Goal: Information Seeking & Learning: Learn about a topic

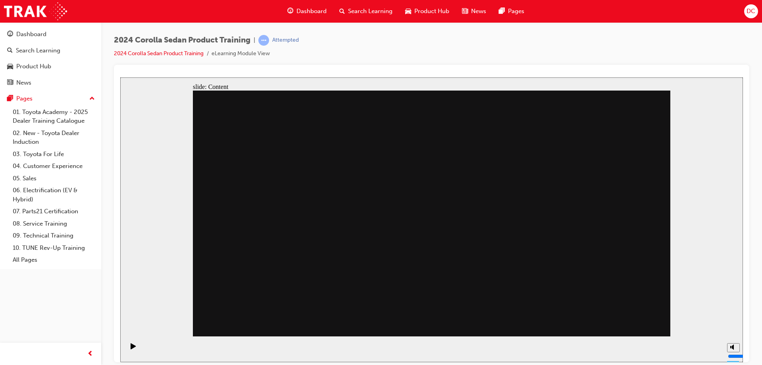
drag, startPoint x: 406, startPoint y: 171, endPoint x: 424, endPoint y: 216, distance: 48.5
drag, startPoint x: 430, startPoint y: 259, endPoint x: 497, endPoint y: 267, distance: 68.0
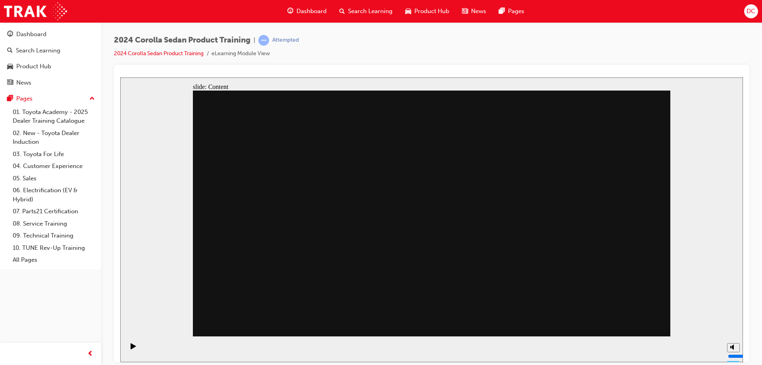
drag, startPoint x: 559, startPoint y: 155, endPoint x: 588, endPoint y: 189, distance: 45.3
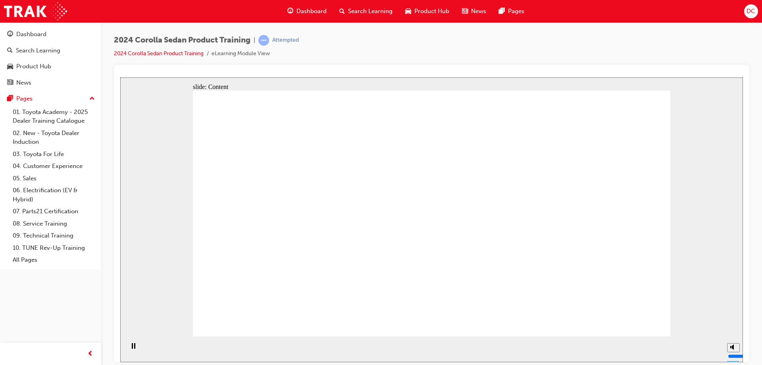
drag, startPoint x: 336, startPoint y: 248, endPoint x: 339, endPoint y: 230, distance: 18.8
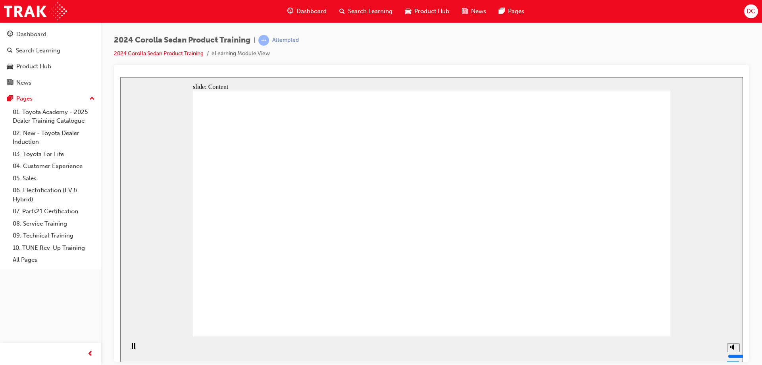
drag, startPoint x: 640, startPoint y: 318, endPoint x: 688, endPoint y: 273, distance: 65.7
drag, startPoint x: 284, startPoint y: 215, endPoint x: 318, endPoint y: 217, distance: 33.7
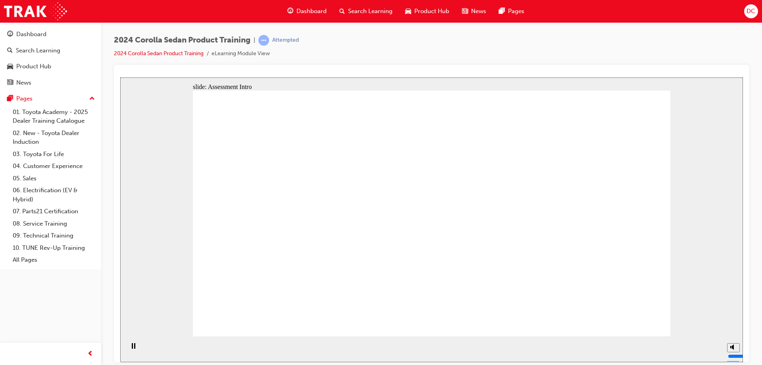
radio input "true"
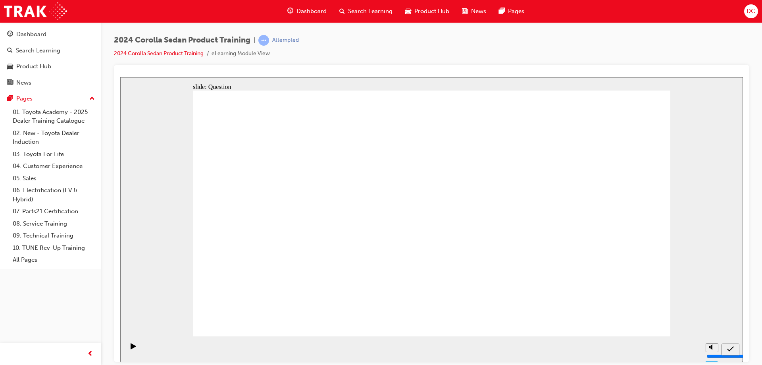
radio input "true"
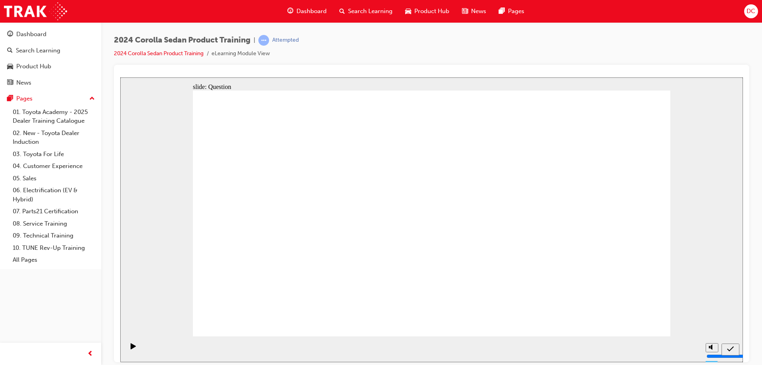
radio input "true"
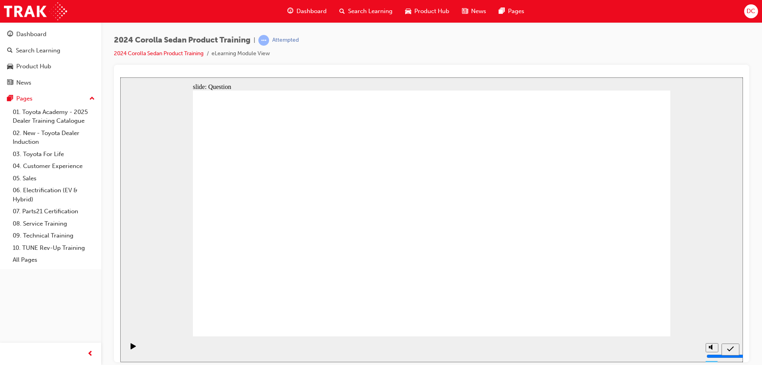
radio input "true"
drag, startPoint x: 631, startPoint y: 319, endPoint x: 632, endPoint y: 315, distance: 4.3
drag, startPoint x: 633, startPoint y: 319, endPoint x: 635, endPoint y: 315, distance: 4.3
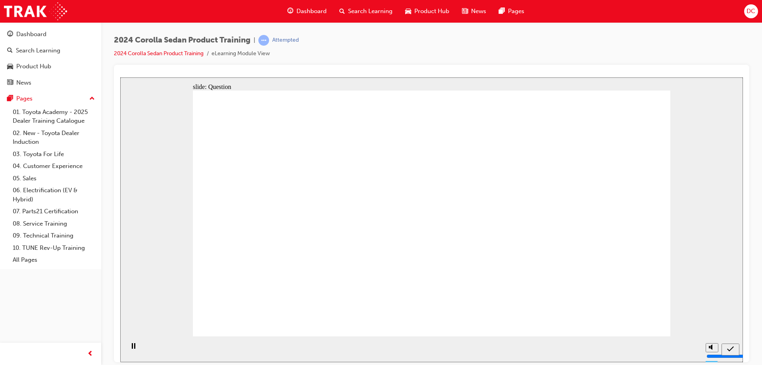
drag, startPoint x: 471, startPoint y: 196, endPoint x: 305, endPoint y: 267, distance: 180.1
drag, startPoint x: 556, startPoint y: 188, endPoint x: 379, endPoint y: 261, distance: 191.3
drag, startPoint x: 386, startPoint y: 202, endPoint x: 481, endPoint y: 278, distance: 121.6
drag, startPoint x: 313, startPoint y: 198, endPoint x: 573, endPoint y: 275, distance: 271.1
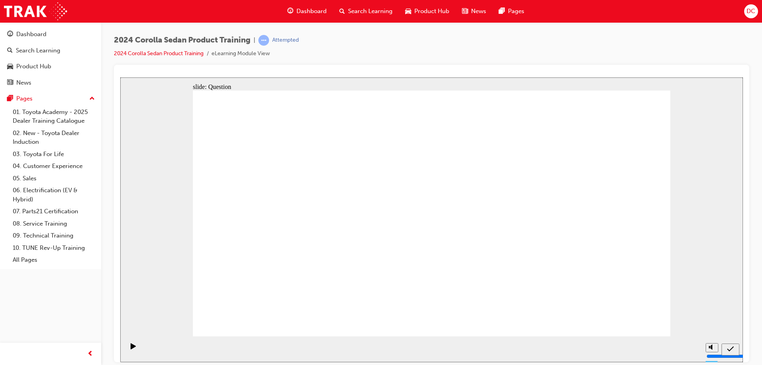
drag, startPoint x: 633, startPoint y: 311, endPoint x: 634, endPoint y: 317, distance: 6.0
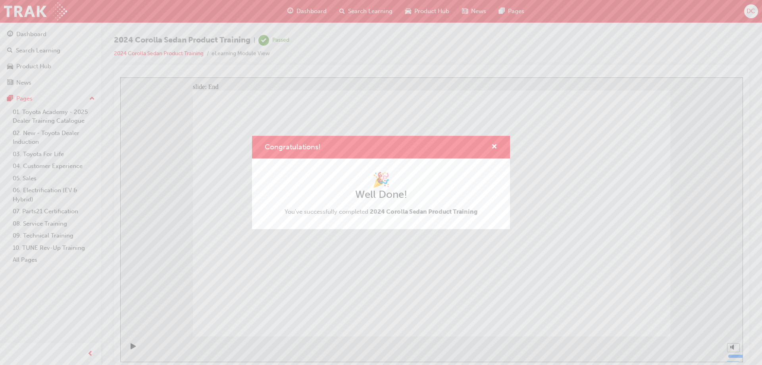
click at [354, 9] on div "Congratulations! 🎉 Well Done! You've successfully completed 2024 Corolla Sedan …" at bounding box center [381, 182] width 762 height 365
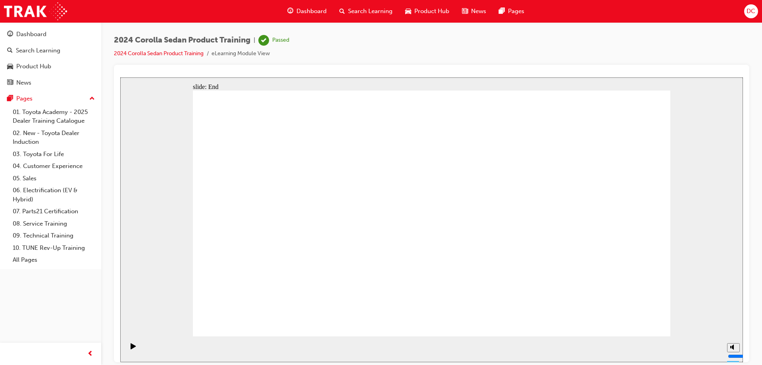
click at [355, 11] on span "Search Learning" at bounding box center [370, 11] width 44 height 9
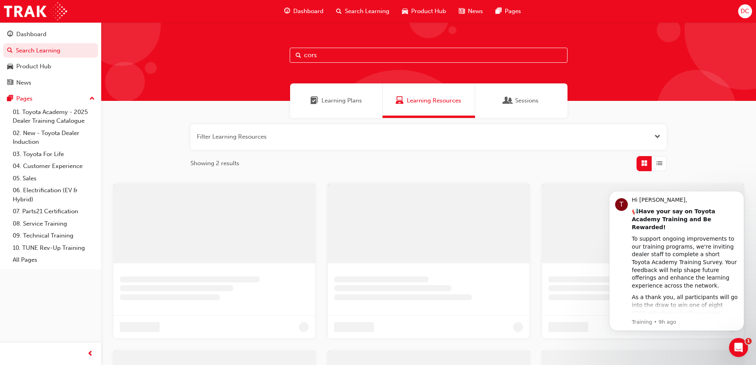
click at [345, 54] on input "cors" at bounding box center [429, 55] width 278 height 15
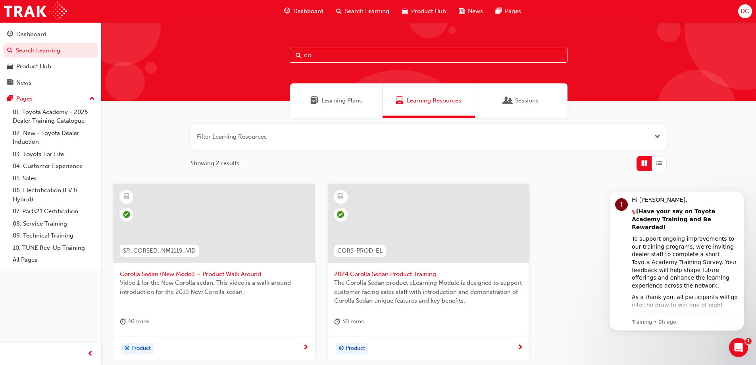
type input "c"
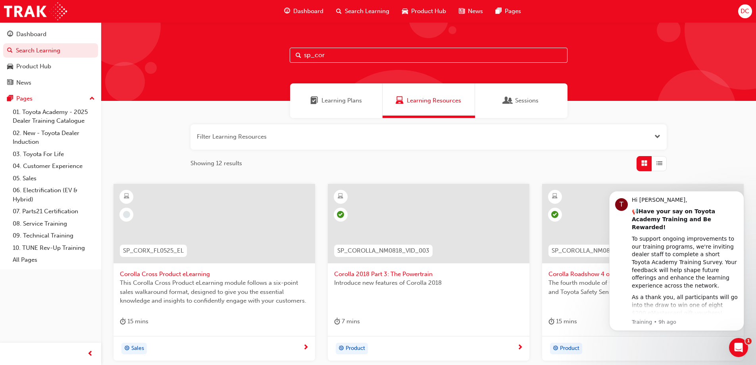
type input "sp_cor"
click at [201, 220] on div at bounding box center [214, 223] width 202 height 79
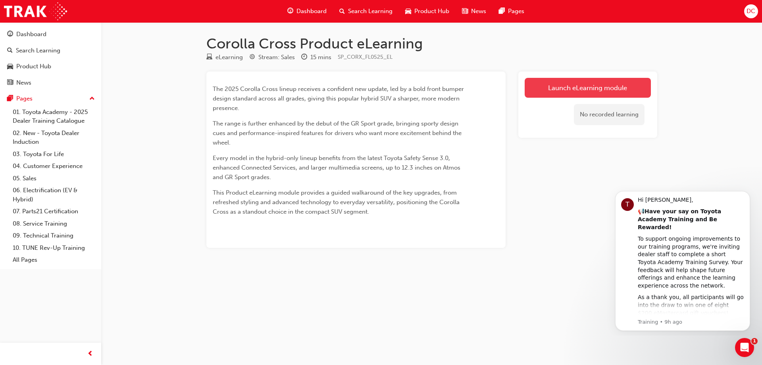
click at [590, 85] on link "Launch eLearning module" at bounding box center [588, 88] width 126 height 20
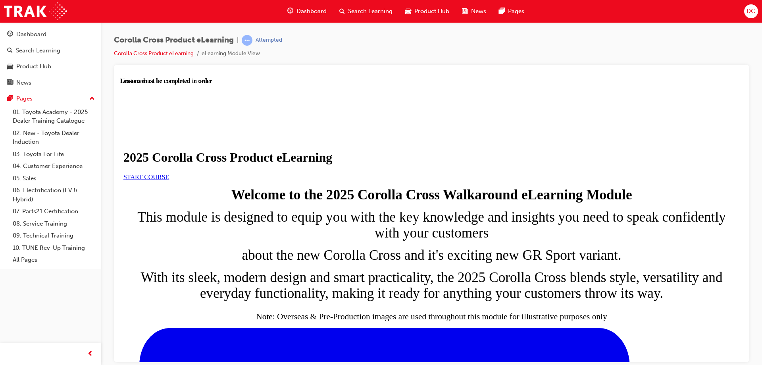
click at [169, 180] on span "START COURSE" at bounding box center [146, 176] width 46 height 7
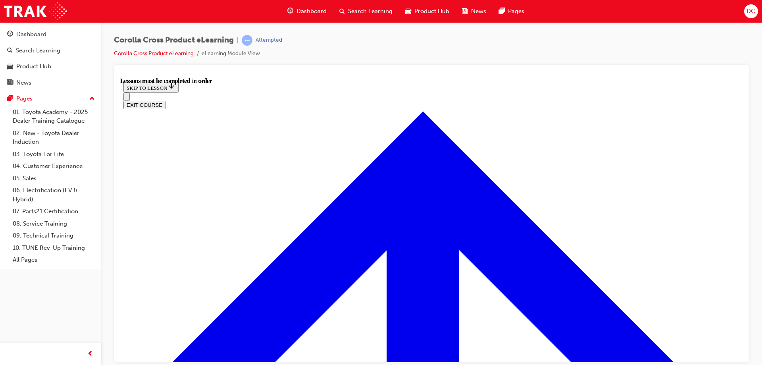
scroll to position [619, 0]
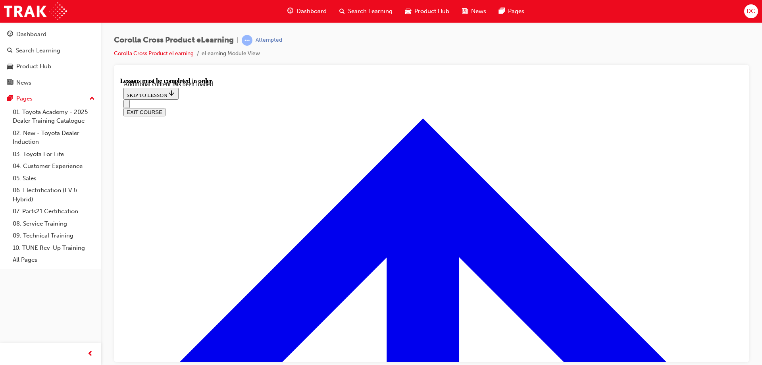
scroll to position [1707, 0]
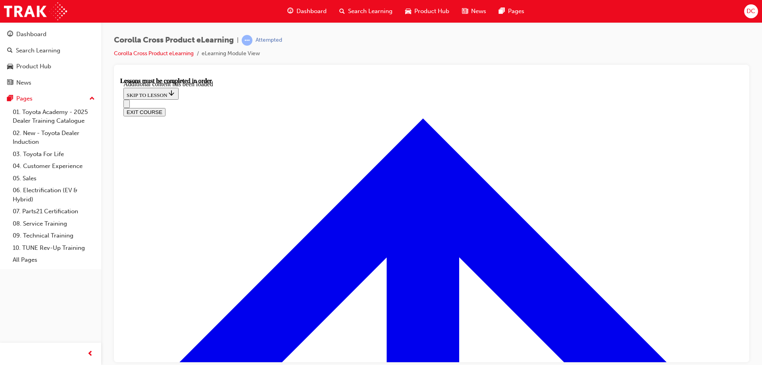
radio input "true"
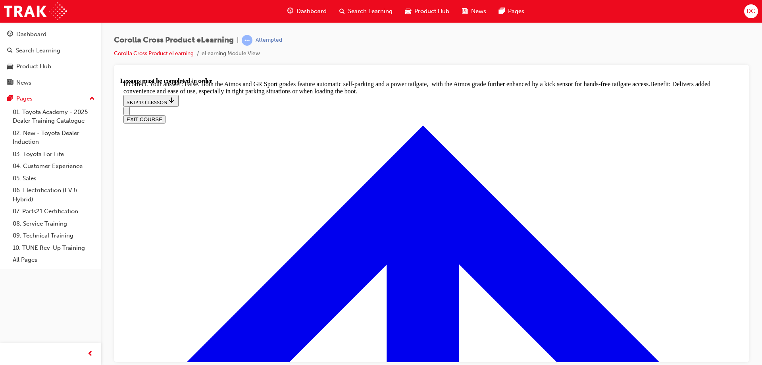
scroll to position [2180, 0]
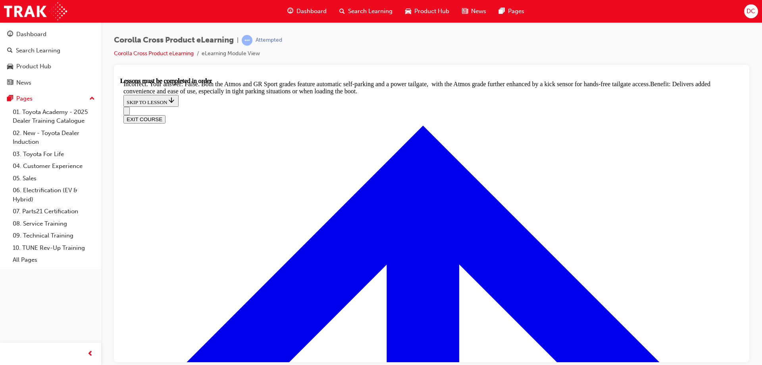
radio input "true"
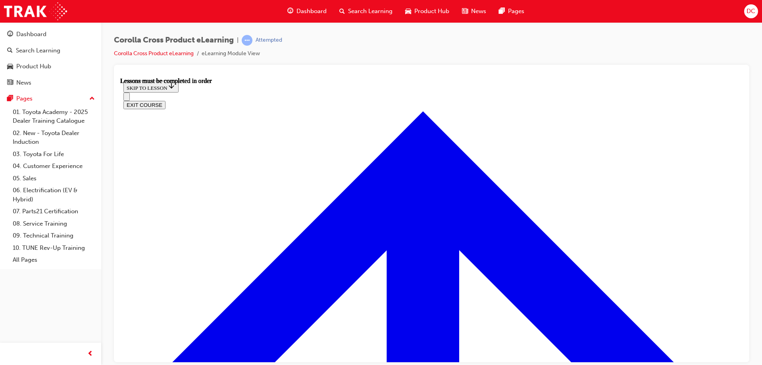
scroll to position [783, 0]
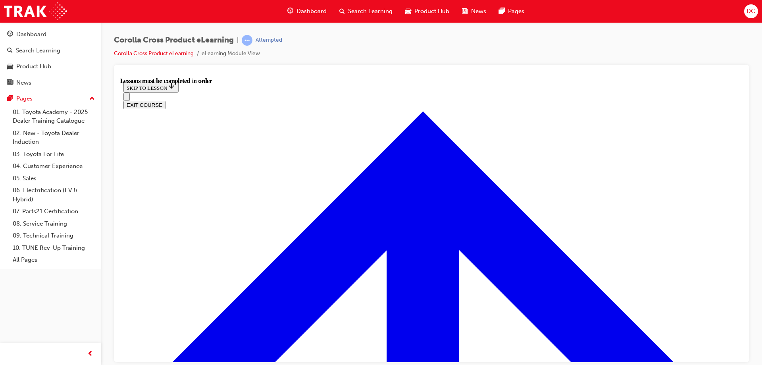
drag, startPoint x: 377, startPoint y: 350, endPoint x: 384, endPoint y: 341, distance: 11.8
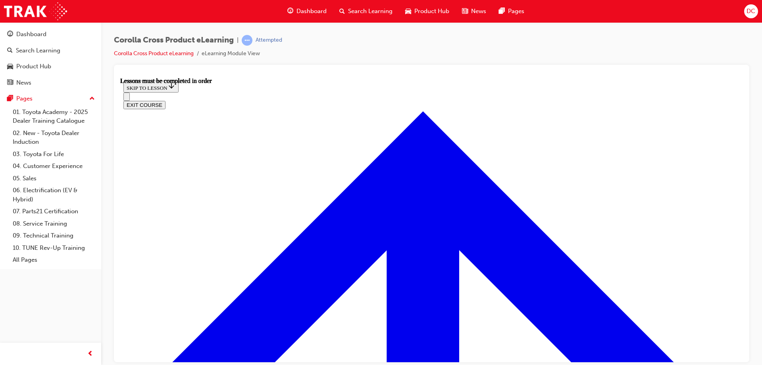
scroll to position [942, 0]
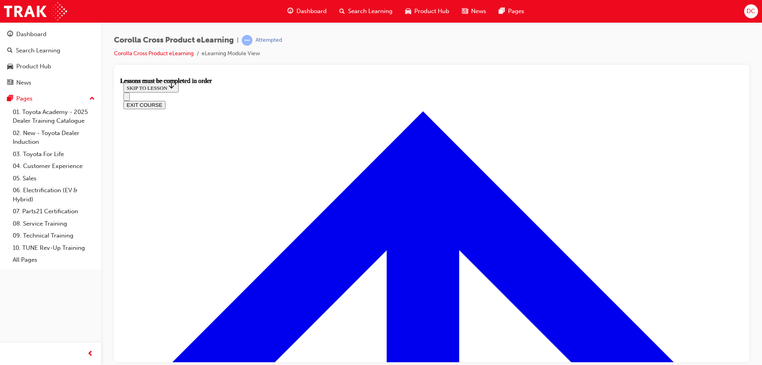
scroll to position [938, 0]
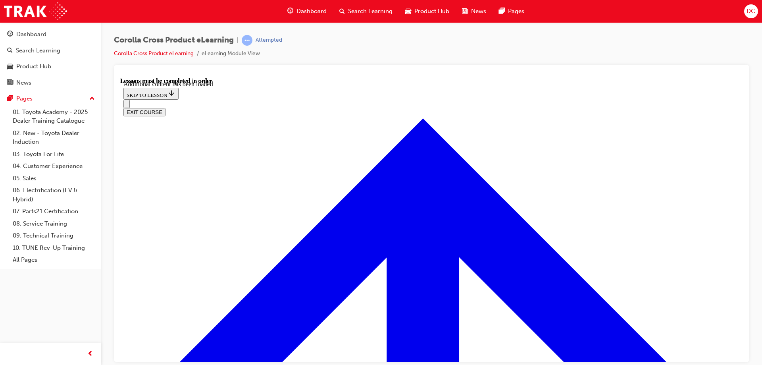
scroll to position [1357, 0]
radio input "true"
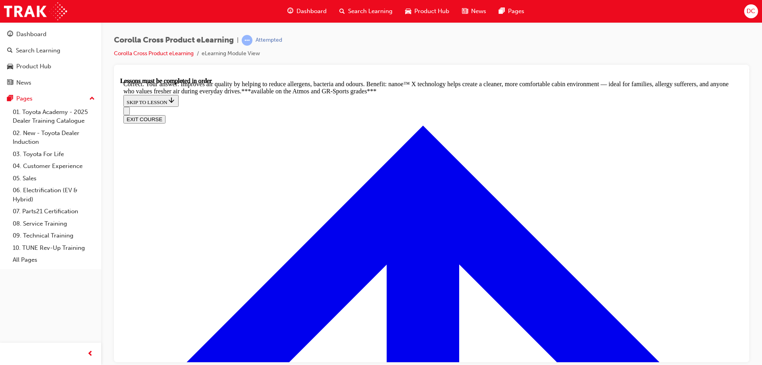
scroll to position [1883, 0]
radio input "true"
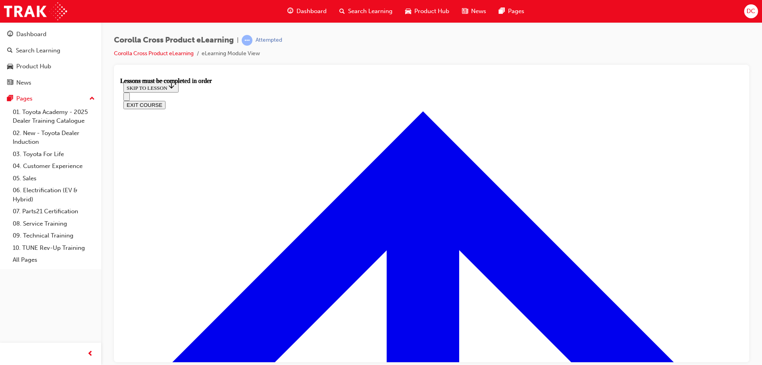
scroll to position [828, 0]
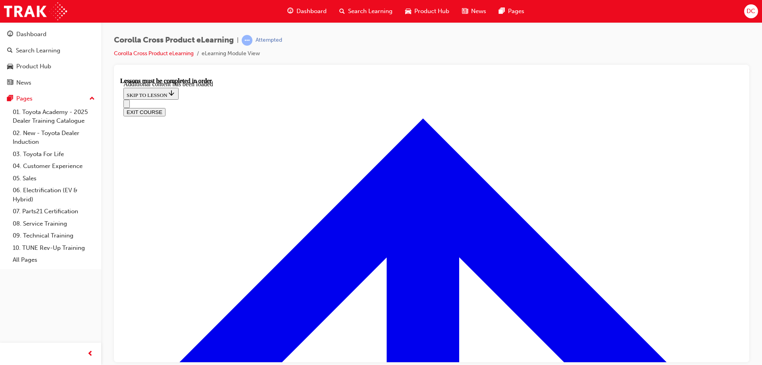
scroll to position [1471, 0]
radio input "true"
drag, startPoint x: 434, startPoint y: 331, endPoint x: 463, endPoint y: 318, distance: 32.7
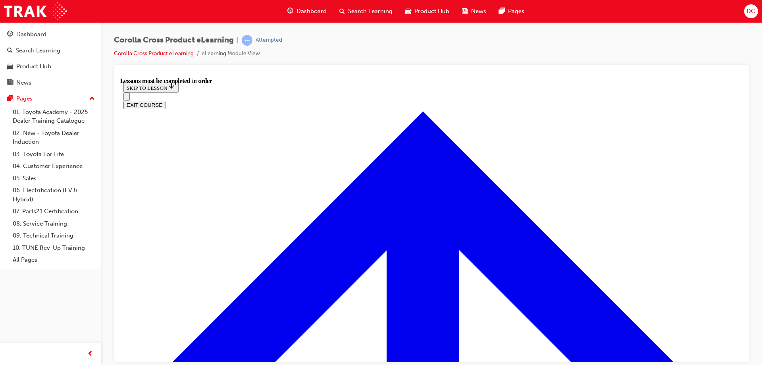
scroll to position [868, 0]
